Goal: Communication & Community: Answer question/provide support

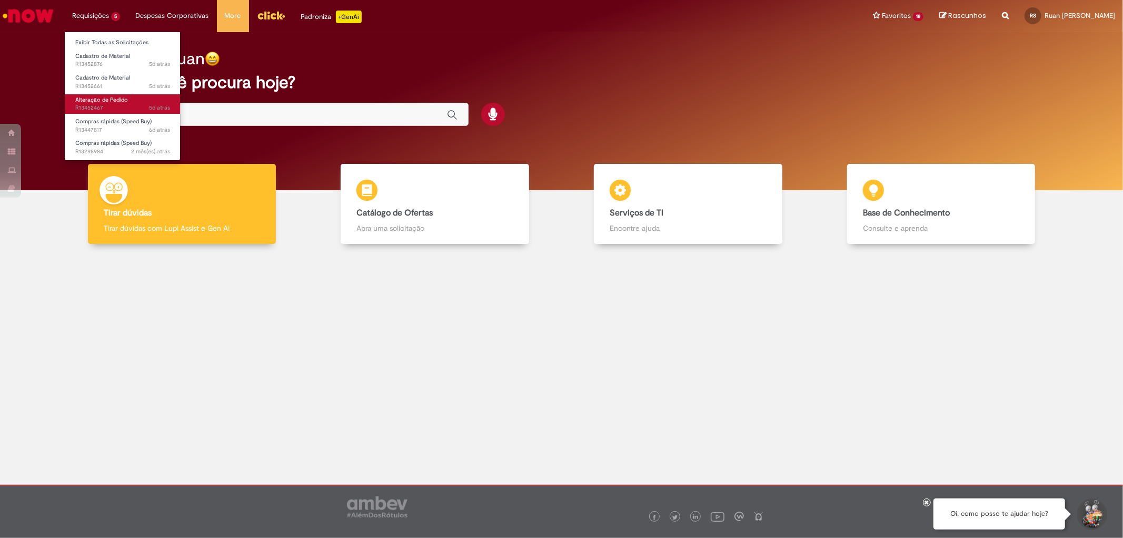
click at [117, 106] on span "5d atrás 5 dias atrás R13452467" at bounding box center [122, 108] width 95 height 8
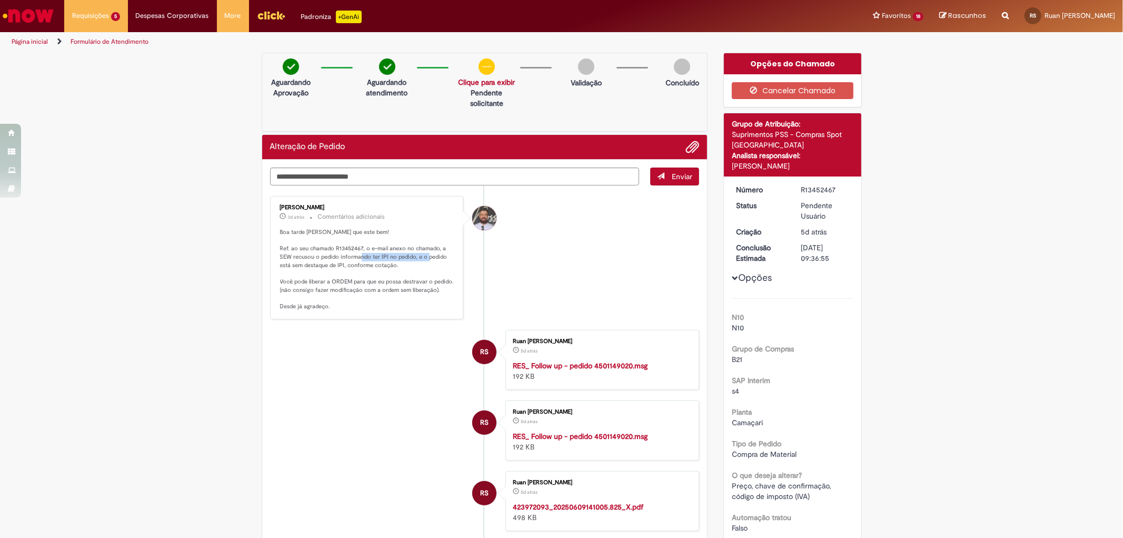
drag, startPoint x: 363, startPoint y: 262, endPoint x: 385, endPoint y: 269, distance: 22.6
click at [428, 265] on p "Boa tarde [PERSON_NAME] que este bem! Ref. ao seu chamado R13452467, o e-mail a…" at bounding box center [367, 269] width 175 height 83
drag, startPoint x: 300, startPoint y: 275, endPoint x: 348, endPoint y: 273, distance: 47.5
click at [339, 273] on p "Boa tarde [PERSON_NAME] que este bem! Ref. ao seu chamado R13452467, o e-mail a…" at bounding box center [367, 269] width 175 height 83
click at [368, 273] on p "Boa tarde [PERSON_NAME] que este bem! Ref. ao seu chamado R13452467, o e-mail a…" at bounding box center [367, 269] width 175 height 83
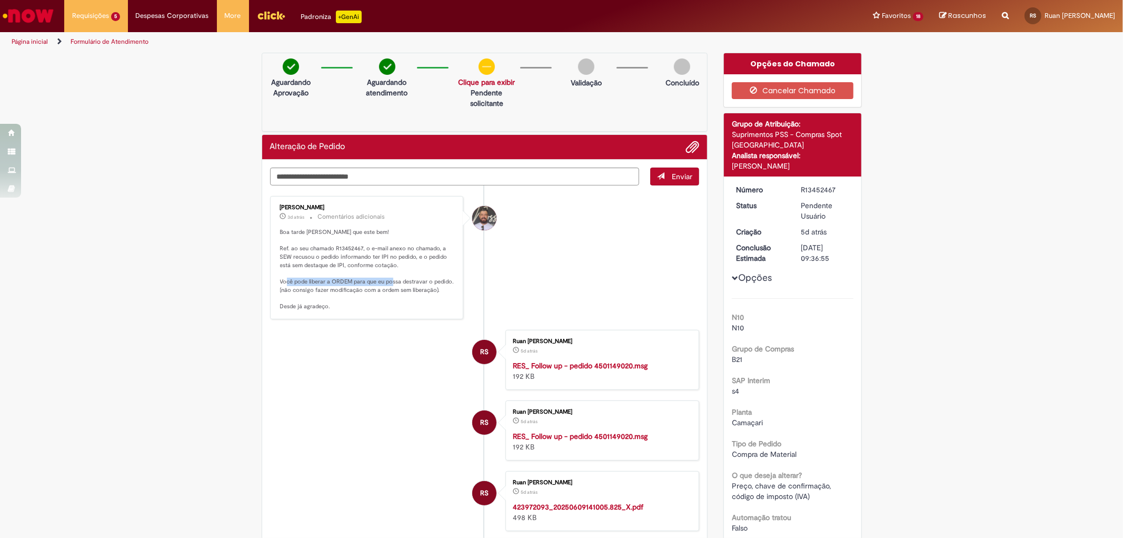
drag, startPoint x: 287, startPoint y: 292, endPoint x: 392, endPoint y: 291, distance: 105.3
click at [392, 291] on p "Boa tarde [PERSON_NAME] que este bem! Ref. ao seu chamado R13452467, o e-mail a…" at bounding box center [367, 269] width 175 height 83
click at [294, 296] on p "Boa tarde [PERSON_NAME] que este bem! Ref. ao seu chamado R13452467, o e-mail a…" at bounding box center [367, 269] width 175 height 83
drag, startPoint x: 281, startPoint y: 289, endPoint x: 367, endPoint y: 293, distance: 86.5
click at [367, 293] on p "Boa tarde [PERSON_NAME] que este bem! Ref. ao seu chamado R13452467, o e-mail a…" at bounding box center [367, 269] width 175 height 83
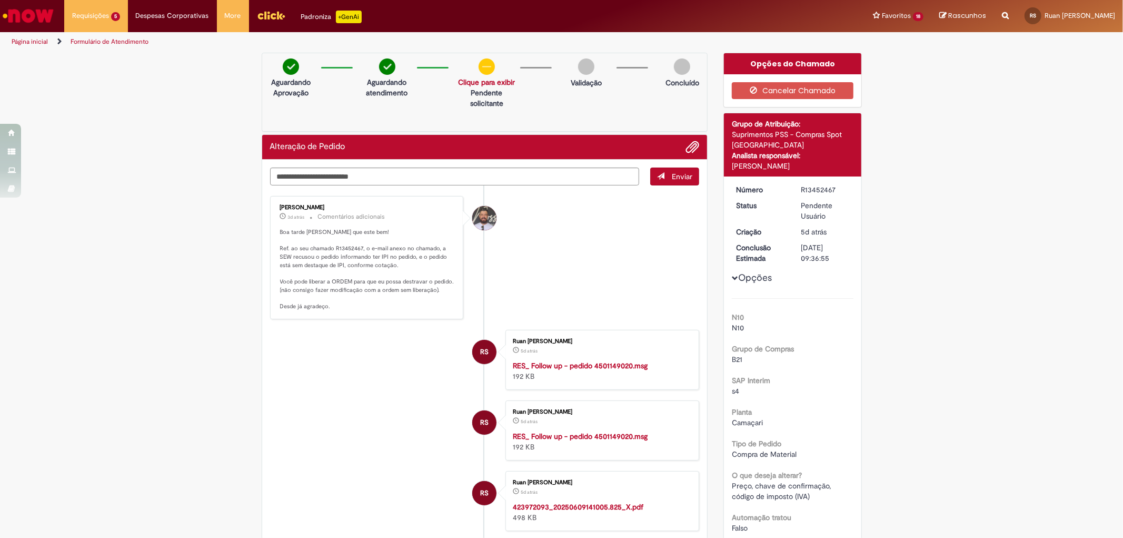
click at [390, 223] on div "[PERSON_NAME] 3d atrás 3 dias atrás Comentários adicionais Boa tarde [PERSON_NA…" at bounding box center [366, 257] width 187 height 117
click at [593, 370] on strong "RES_ Follow up - pedido 4501149020.msg" at bounding box center [580, 365] width 135 height 9
click at [390, 176] on textarea "Digite sua mensagem aqui..." at bounding box center [455, 176] width 370 height 18
type textarea "**********"
click at [658, 176] on span "submit" at bounding box center [660, 175] width 7 height 7
